Goal: Task Accomplishment & Management: Use online tool/utility

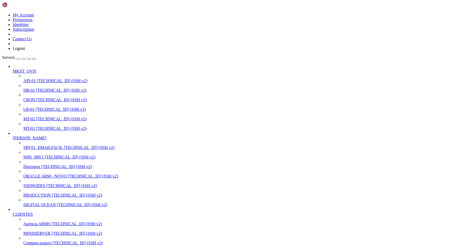
click at [36, 117] on span "[TECHNICAL_ID] (SSH v2)" at bounding box center [61, 119] width 50 height 5
click at [28, 126] on span "MT-01" at bounding box center [29, 128] width 12 height 5
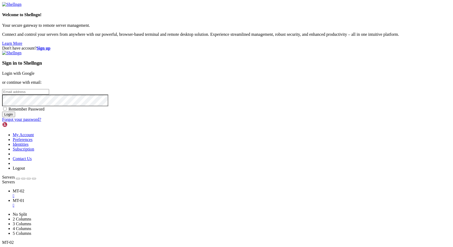
type input "[EMAIL_ADDRESS][DOMAIN_NAME]"
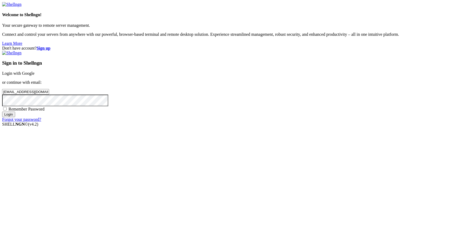
click at [15, 117] on input "Login" at bounding box center [8, 115] width 13 height 6
